Goal: Use online tool/utility: Utilize a website feature to perform a specific function

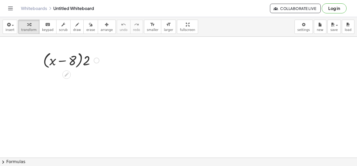
click at [71, 78] on div at bounding box center [69, 74] width 4 height 10
click at [69, 75] on icon at bounding box center [66, 74] width 5 height 5
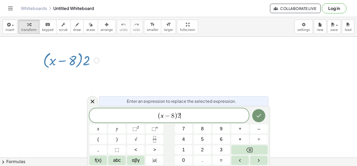
click at [187, 116] on span "( x − 8 ) 2 ​" at bounding box center [169, 115] width 160 height 9
click at [140, 130] on button "⬚ 2" at bounding box center [136, 128] width 18 height 9
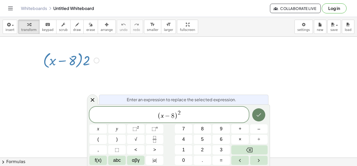
click at [262, 112] on icon "Done" at bounding box center [259, 114] width 6 height 6
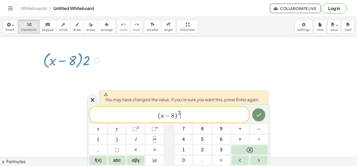
click at [101, 61] on div at bounding box center [71, 60] width 61 height 20
click at [107, 124] on div at bounding box center [98, 128] width 18 height 9
click at [261, 110] on button "Done" at bounding box center [258, 114] width 13 height 13
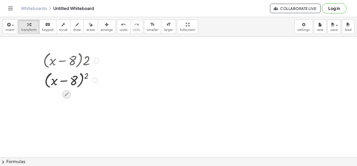
click at [64, 95] on icon at bounding box center [66, 94] width 5 height 5
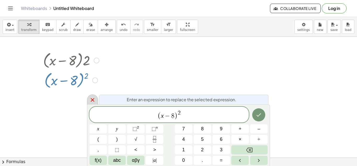
click at [90, 100] on icon at bounding box center [92, 100] width 6 height 6
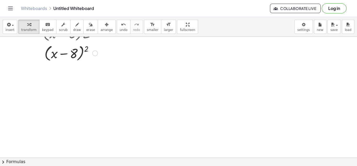
scroll to position [27, 0]
click at [85, 49] on div at bounding box center [71, 53] width 61 height 20
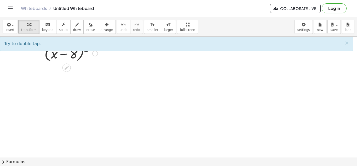
click at [69, 53] on div at bounding box center [71, 53] width 61 height 20
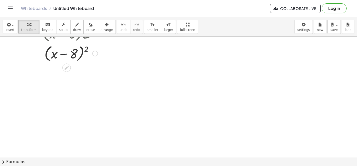
click at [69, 53] on div at bounding box center [71, 53] width 61 height 20
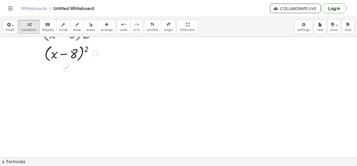
click at [93, 52] on div at bounding box center [95, 53] width 6 height 6
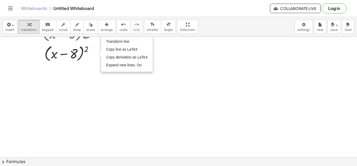
scroll to position [0, 0]
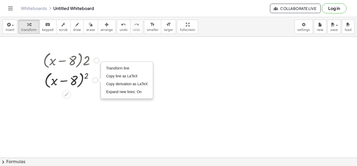
click at [67, 93] on icon at bounding box center [67, 94] width 4 height 4
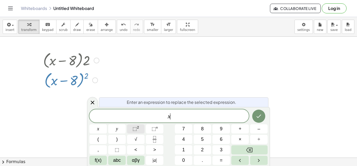
click at [136, 131] on span "⬚ 2" at bounding box center [136, 128] width 7 height 7
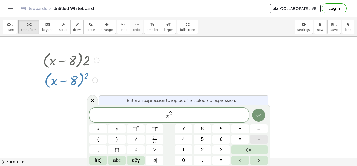
click at [255, 136] on button "÷" at bounding box center [259, 138] width 18 height 9
click at [241, 131] on span "+" at bounding box center [240, 128] width 3 height 7
drag, startPoint x: 266, startPoint y: 114, endPoint x: 263, endPoint y: 114, distance: 3.1
click at [107, 124] on div at bounding box center [98, 128] width 18 height 9
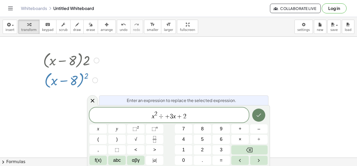
click at [263, 114] on button "Done" at bounding box center [258, 114] width 13 height 13
click at [263, 114] on div at bounding box center [178, 157] width 357 height 241
click at [263, 114] on button "Done" at bounding box center [258, 114] width 13 height 13
click at [263, 114] on div at bounding box center [178, 157] width 357 height 241
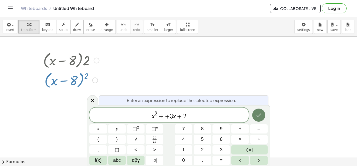
click at [263, 114] on button "Done" at bounding box center [258, 114] width 13 height 13
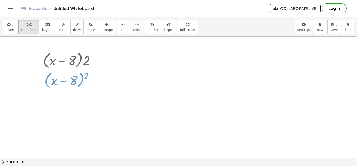
scroll to position [7, 0]
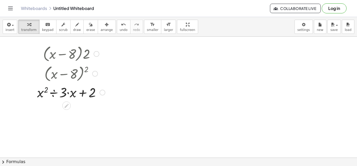
click at [93, 72] on div at bounding box center [95, 74] width 6 height 6
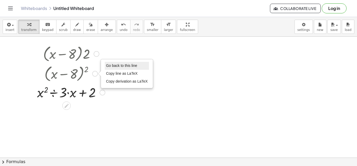
click at [121, 65] on span "Go back to this line" at bounding box center [121, 65] width 31 height 4
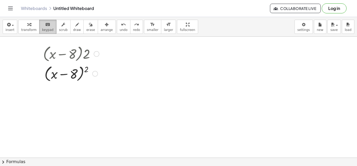
click at [46, 22] on icon "keyboard" at bounding box center [47, 24] width 5 height 6
click at [89, 26] on icon "button" at bounding box center [91, 24] width 4 height 6
click at [71, 58] on div at bounding box center [178, 150] width 357 height 241
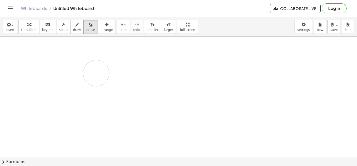
drag, startPoint x: 51, startPoint y: 53, endPoint x: 66, endPoint y: 76, distance: 27.6
click at [66, 76] on div at bounding box center [178, 150] width 357 height 241
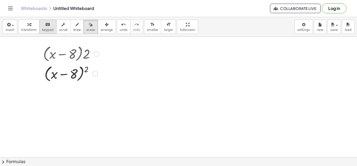
click at [42, 23] on div "keyboard" at bounding box center [48, 24] width 12 height 6
click at [86, 22] on div "button" at bounding box center [90, 24] width 9 height 6
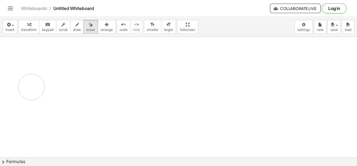
drag, startPoint x: 39, startPoint y: 59, endPoint x: 82, endPoint y: 77, distance: 46.4
click at [82, 77] on div at bounding box center [178, 150] width 357 height 241
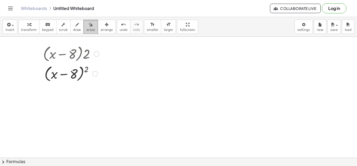
click at [87, 26] on div "button" at bounding box center [90, 24] width 9 height 6
